Goal: Check status: Check status

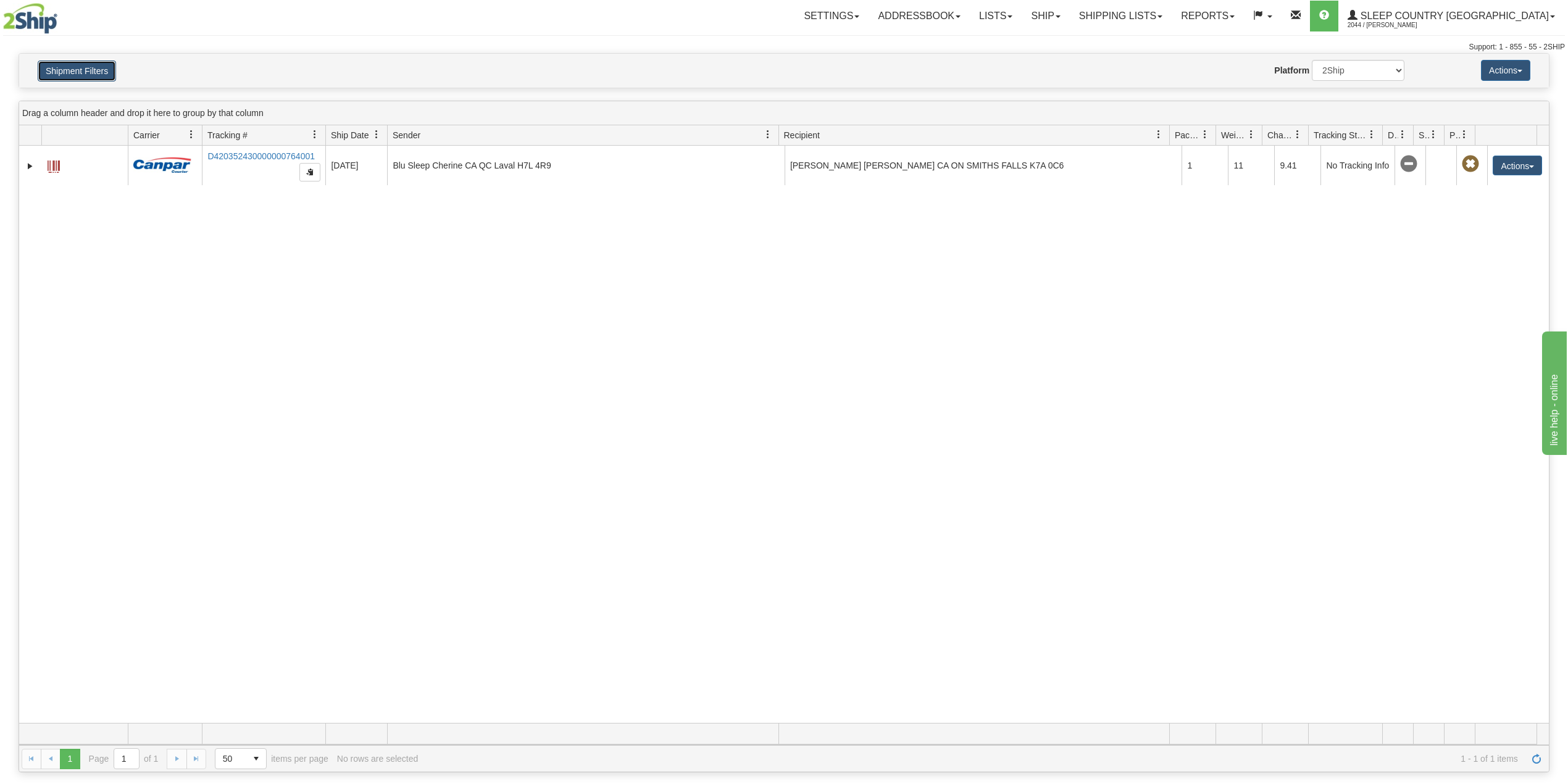
click at [77, 74] on button "Shipment Filters" at bounding box center [77, 71] width 78 height 21
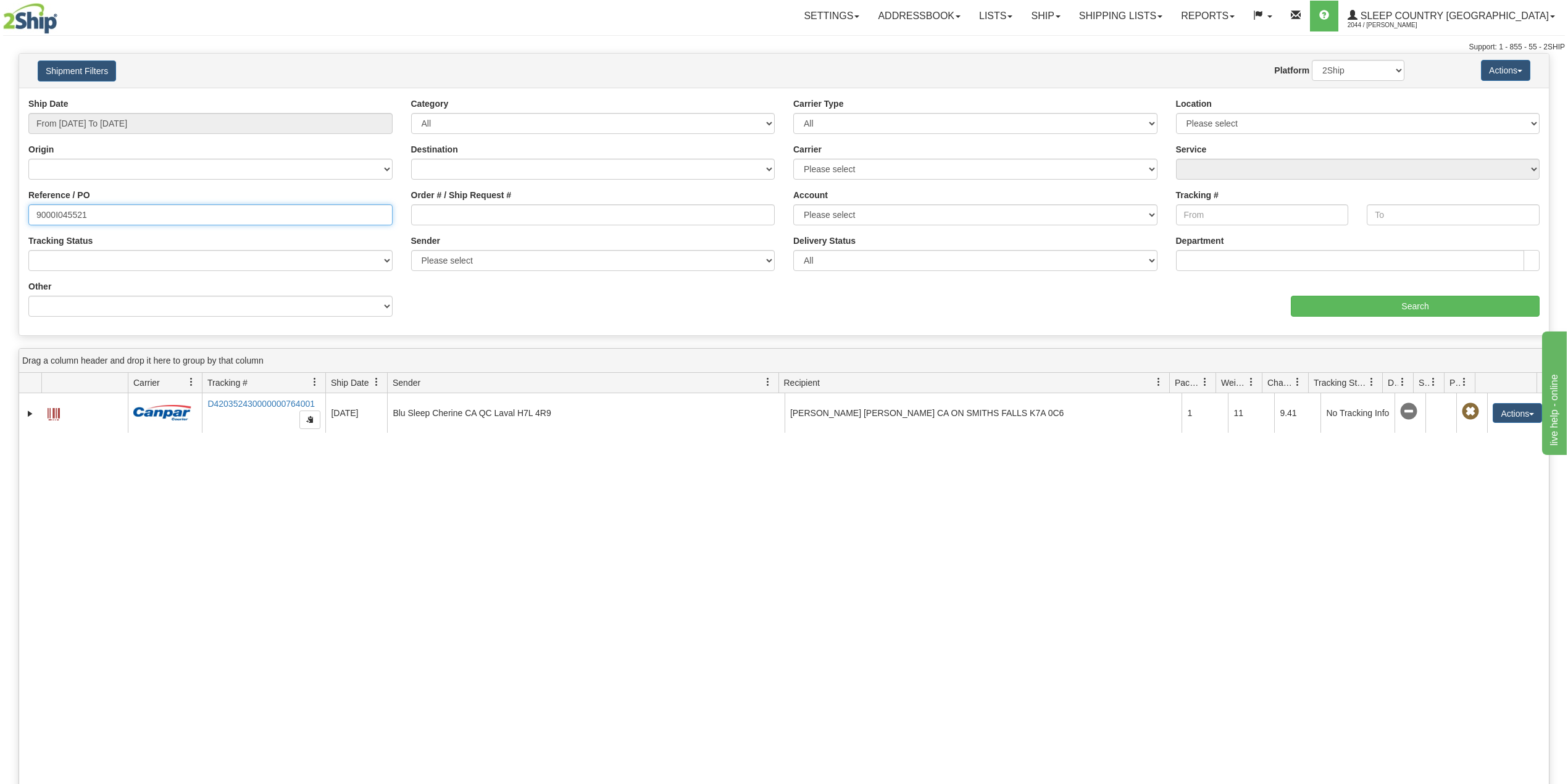
click at [64, 215] on input "9000I045521" at bounding box center [210, 215] width 364 height 21
paste input "2I098254"
click at [1431, 302] on input "Search" at bounding box center [1414, 306] width 248 height 21
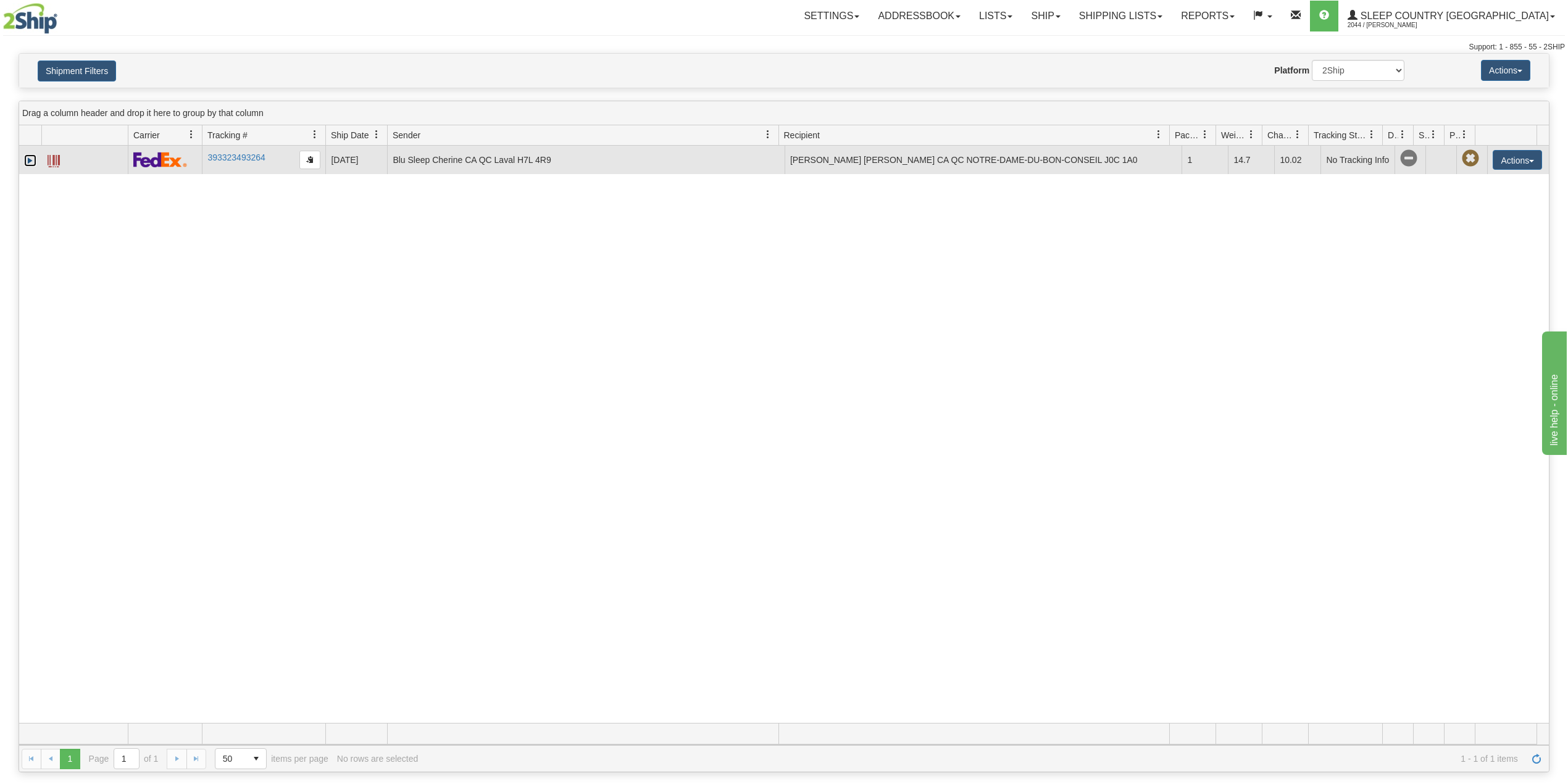
click at [26, 166] on link "Expand" at bounding box center [29, 160] width 12 height 12
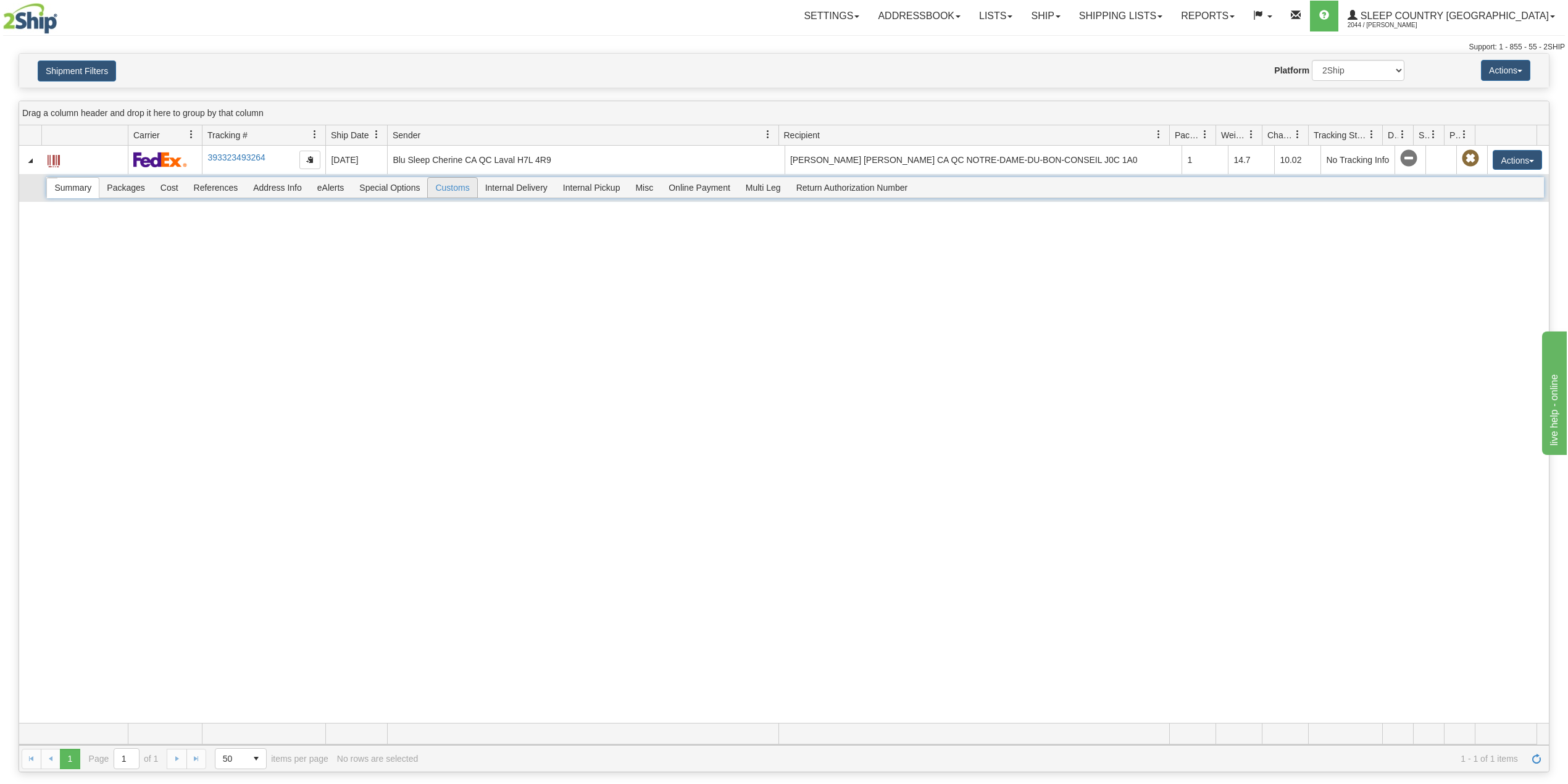
click at [472, 194] on span "Customs" at bounding box center [451, 187] width 49 height 20
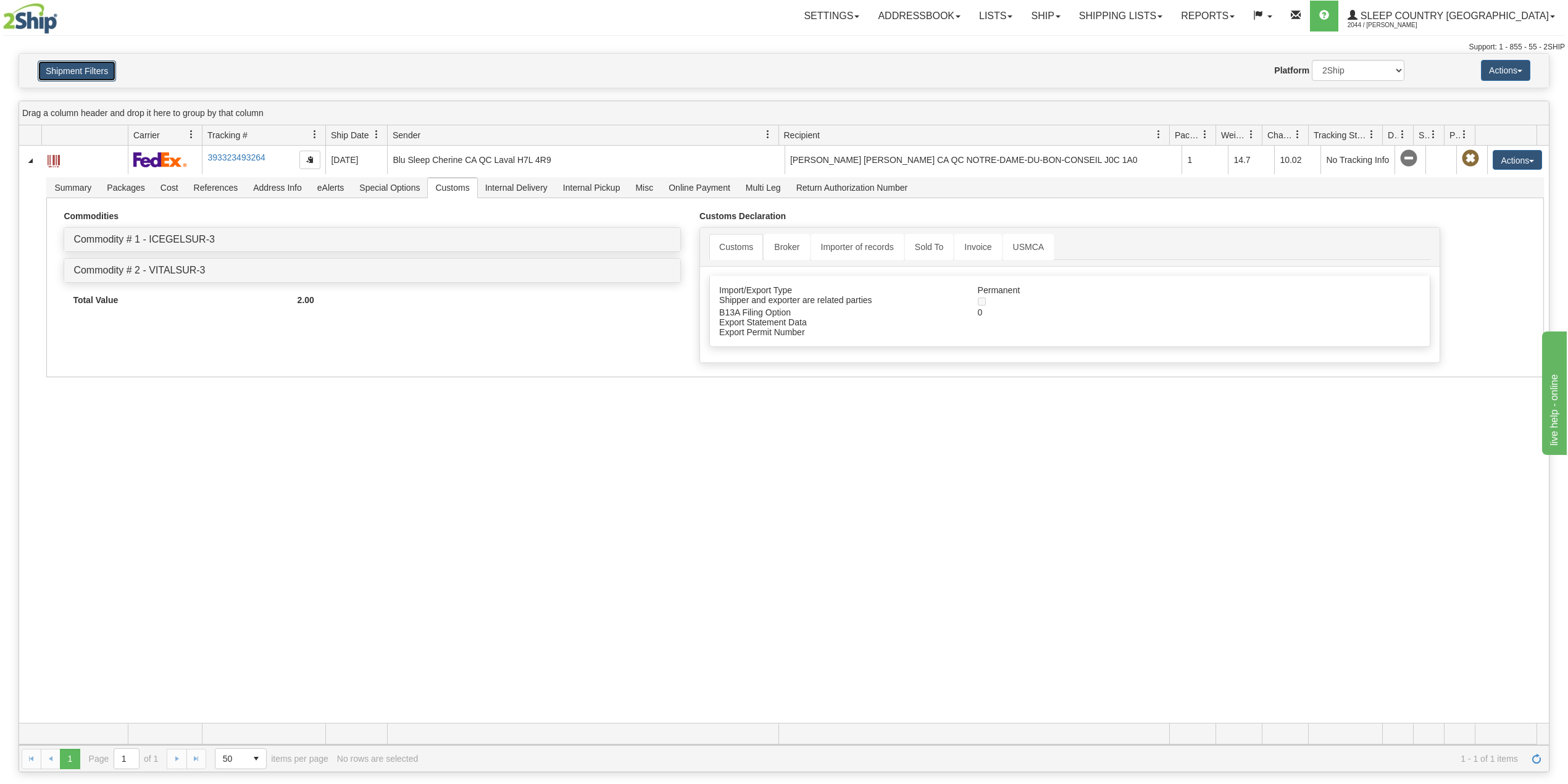
click at [97, 68] on button "Shipment Filters" at bounding box center [77, 71] width 78 height 21
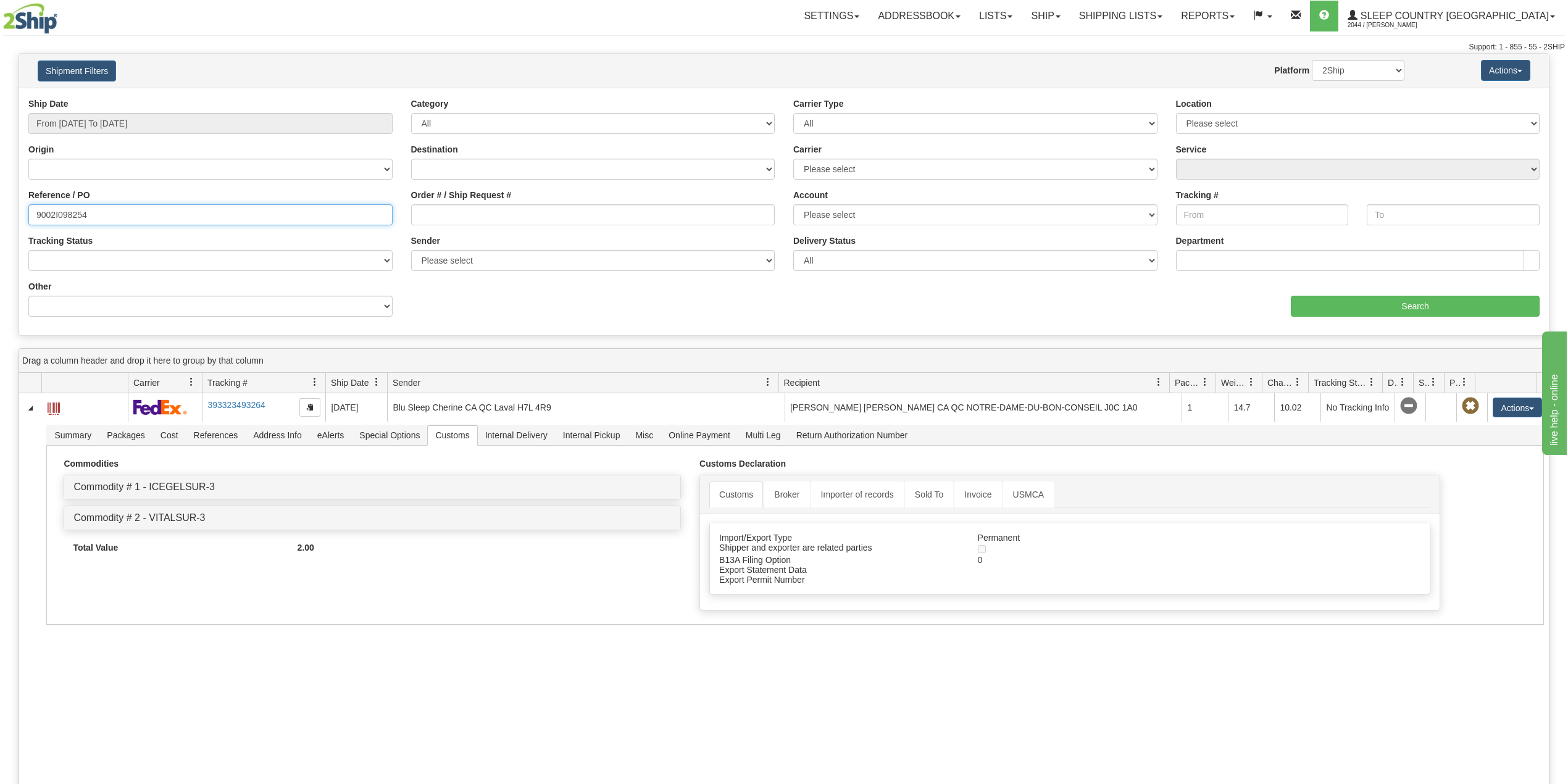
click at [62, 218] on input "9002I098254" at bounding box center [210, 215] width 364 height 21
paste input "0I117298"
type input "9000I117298"
click at [1382, 300] on input "Search" at bounding box center [1414, 306] width 248 height 21
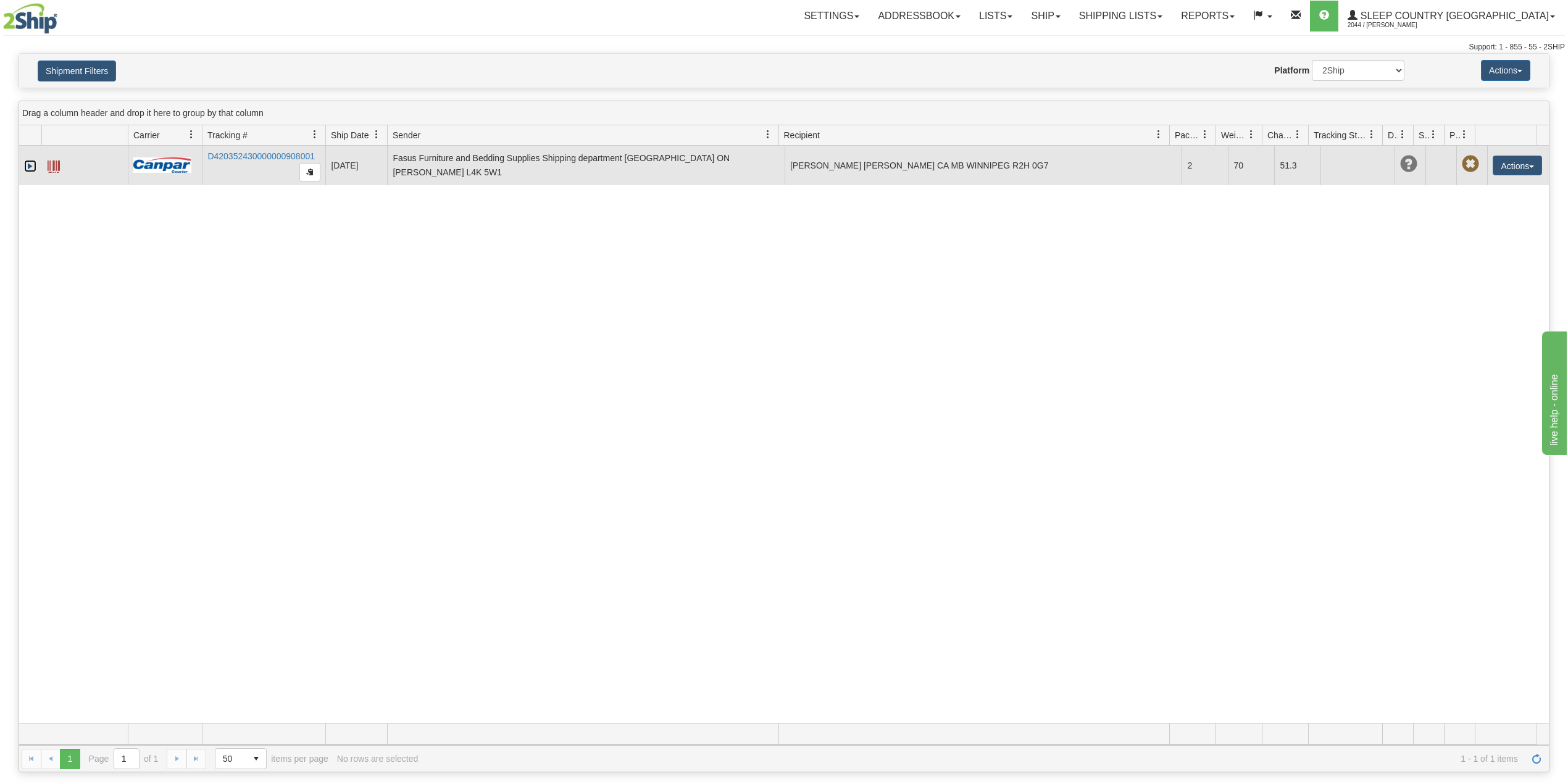
click at [28, 167] on link "Expand" at bounding box center [29, 166] width 12 height 12
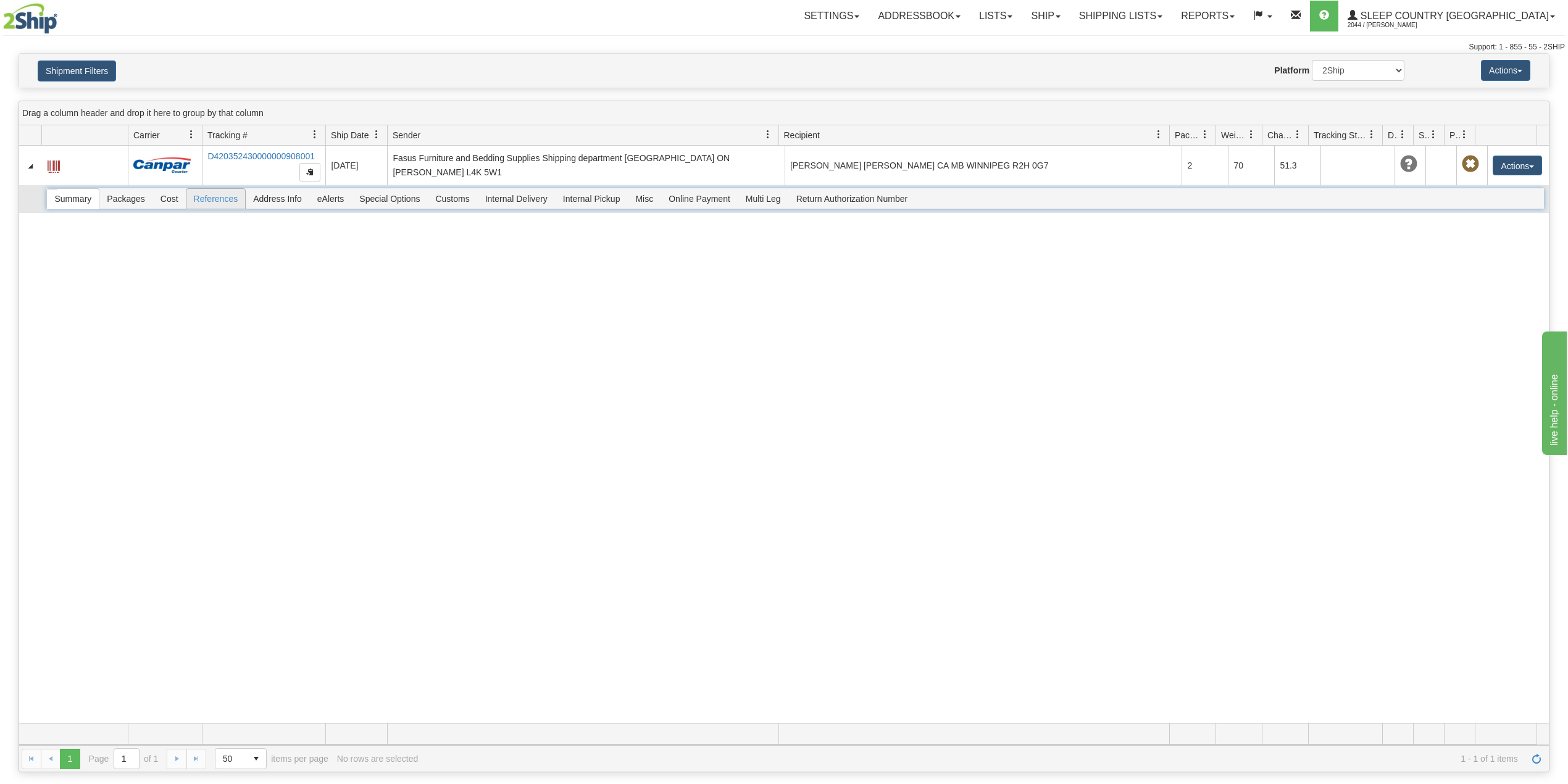
click at [221, 199] on span "References" at bounding box center [216, 198] width 59 height 20
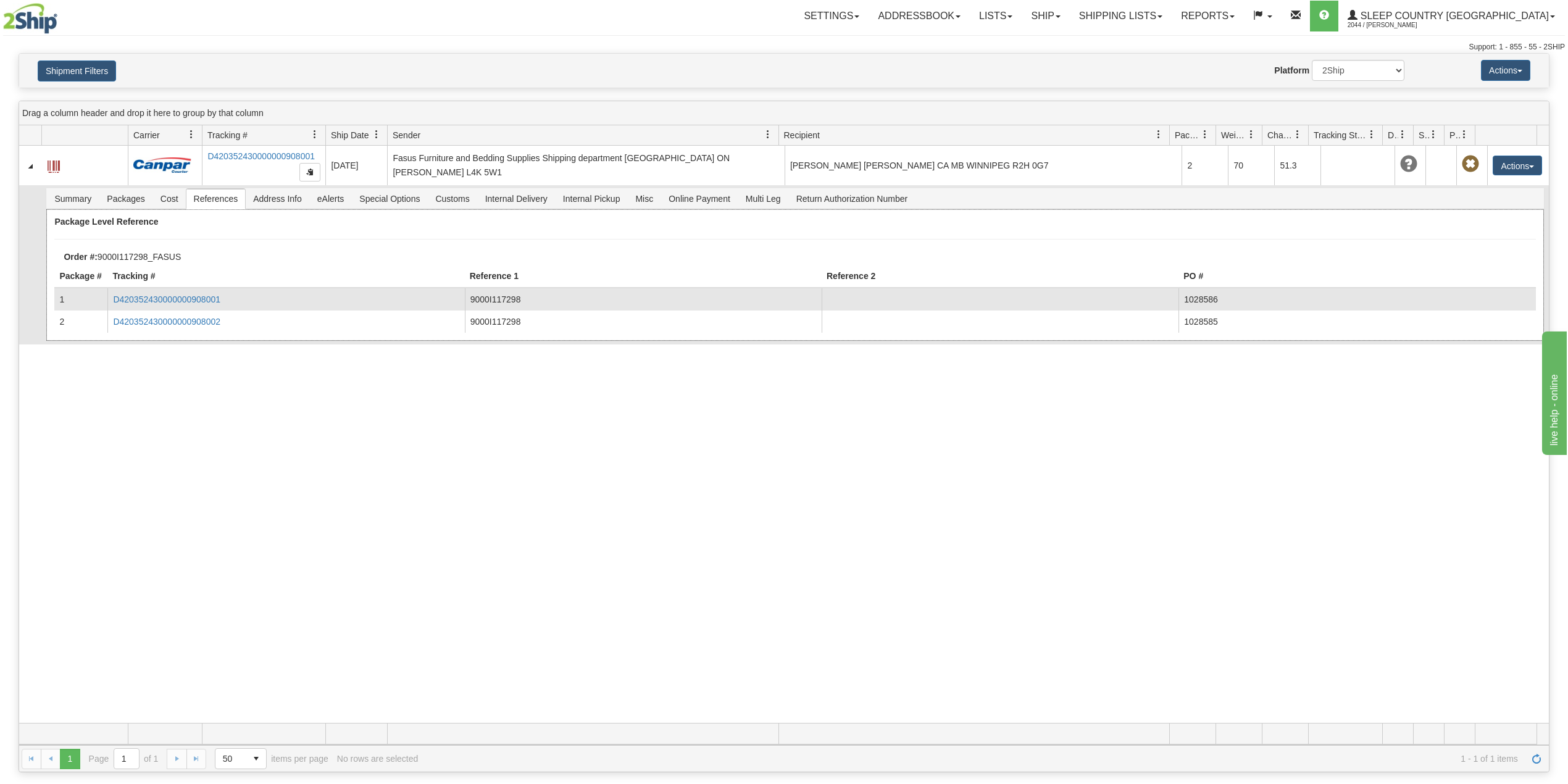
click at [207, 292] on td "D420352430000000908001" at bounding box center [285, 299] width 357 height 22
click at [204, 304] on link "D420352430000000908001" at bounding box center [167, 299] width 108 height 10
